Goal: Book appointment/travel/reservation

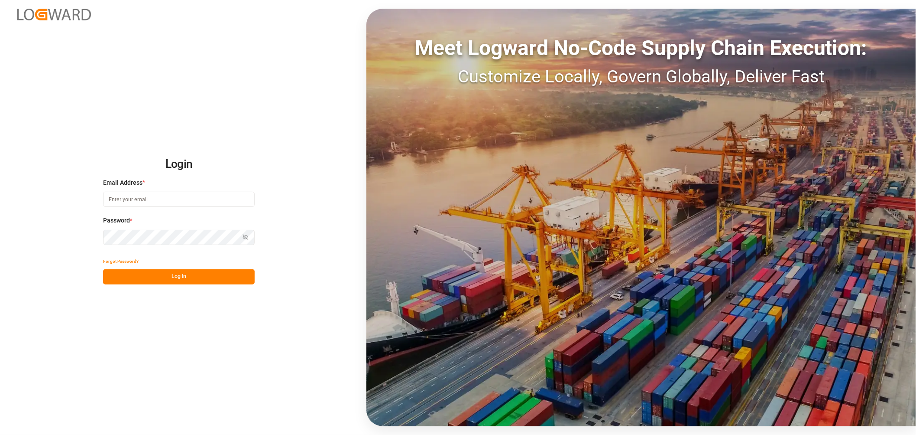
type input "[EMAIL_ADDRESS][PERSON_NAME][PERSON_NAME][DOMAIN_NAME]"
click at [161, 271] on button "Log In" at bounding box center [179, 276] width 152 height 15
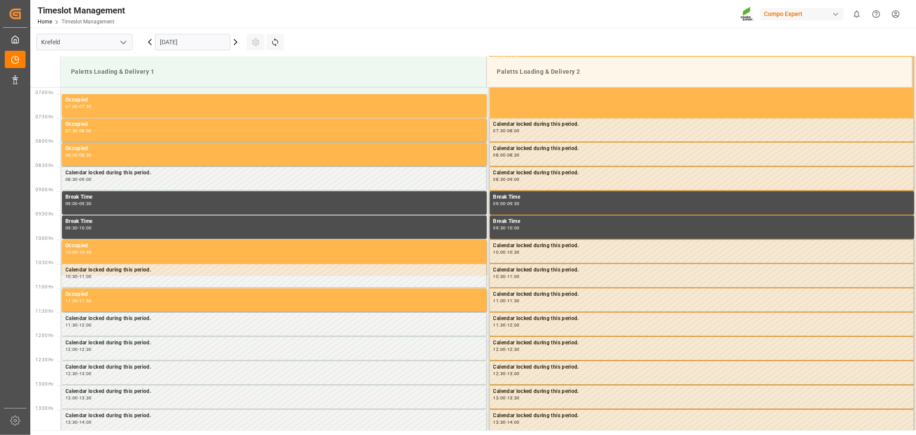
scroll to position [334, 0]
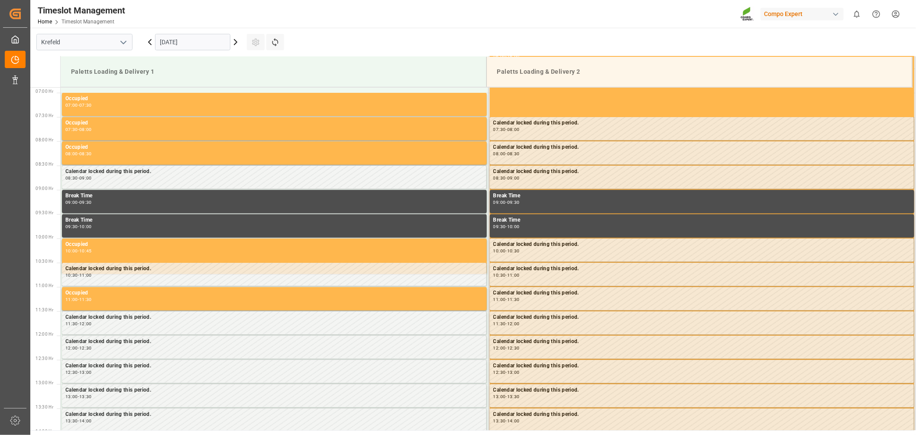
click at [214, 42] on input "[DATE]" at bounding box center [192, 42] width 75 height 16
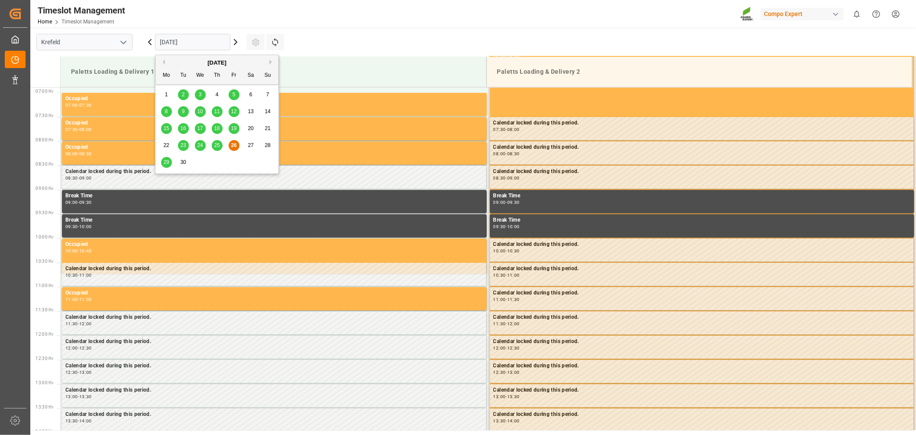
click at [165, 162] on span "29" at bounding box center [166, 162] width 6 height 6
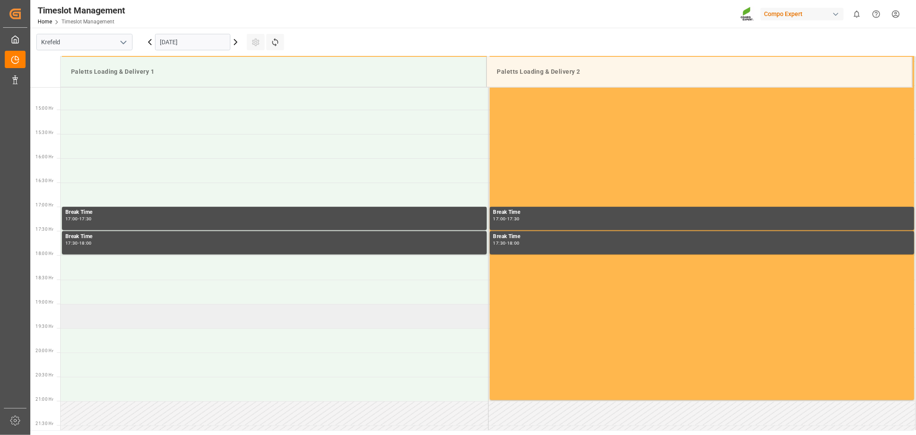
scroll to position [574, 0]
